Goal: Task Accomplishment & Management: Manage account settings

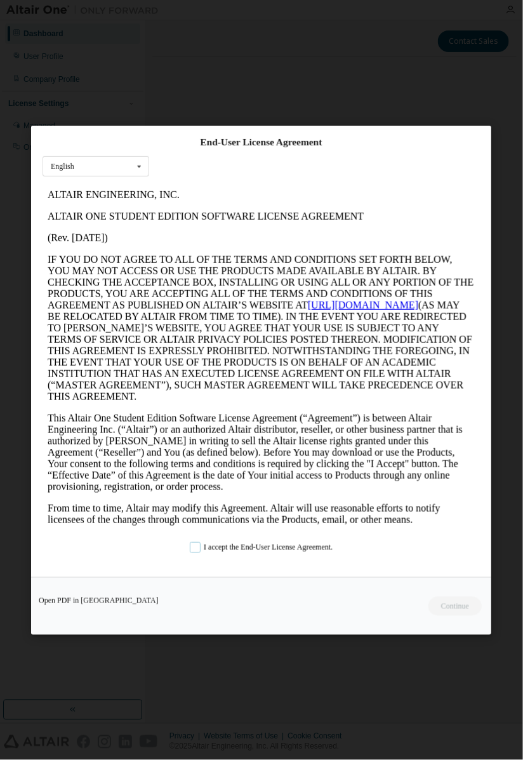
click at [193, 552] on label "I accept the End-User License Agreement." at bounding box center [261, 546] width 143 height 11
click at [460, 615] on button "Continue" at bounding box center [455, 605] width 55 height 19
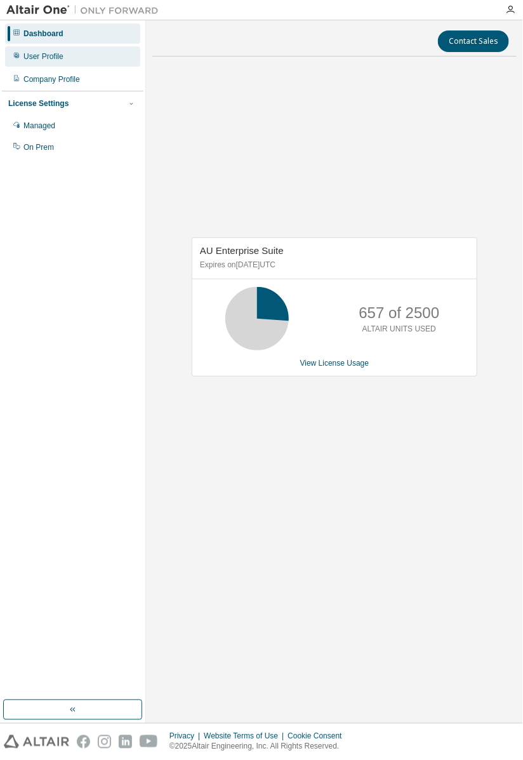
click at [33, 62] on div "User Profile" at bounding box center [72, 56] width 135 height 20
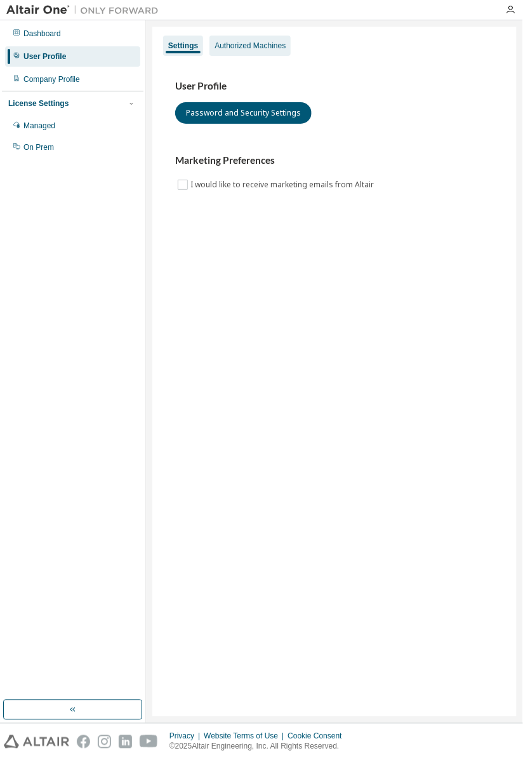
click at [274, 44] on div "Authorized Machines" at bounding box center [249, 46] width 71 height 10
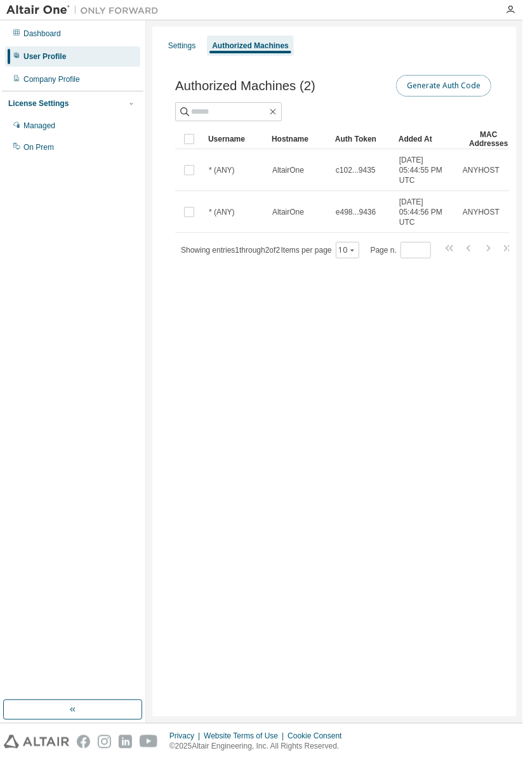
click at [477, 82] on button "Generate Auth Code" at bounding box center [443, 86] width 95 height 22
